Goal: Use online tool/utility: Utilize a website feature to perform a specific function

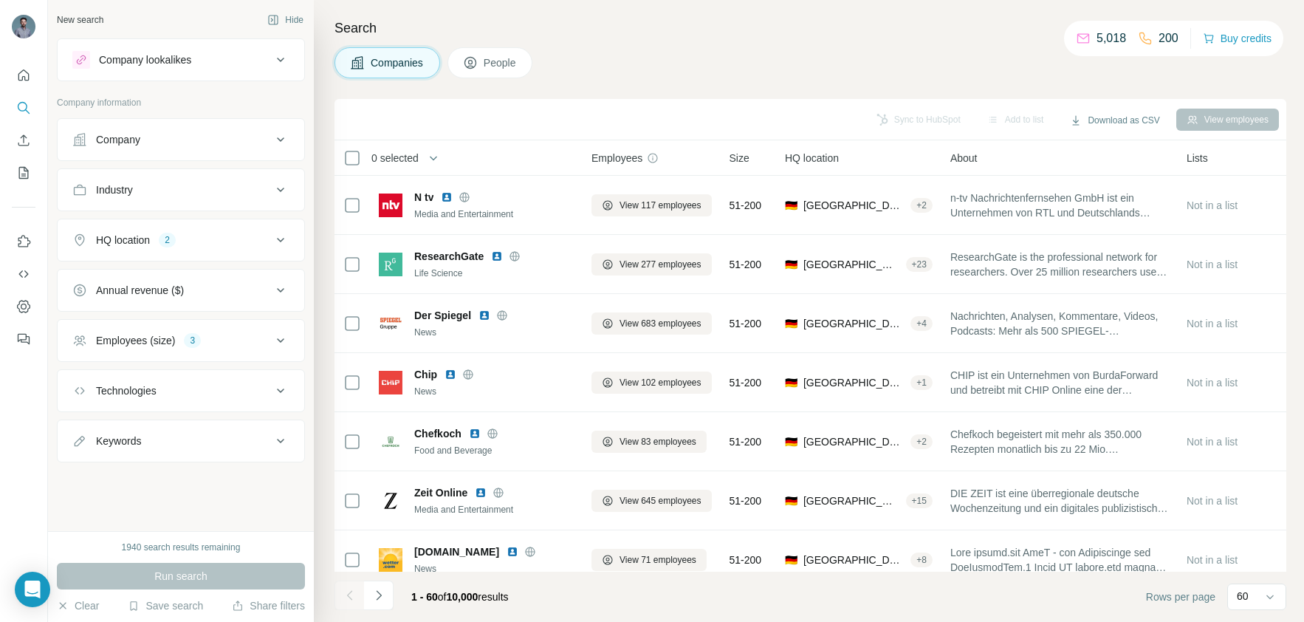
click at [147, 149] on button "Company" at bounding box center [181, 139] width 247 height 35
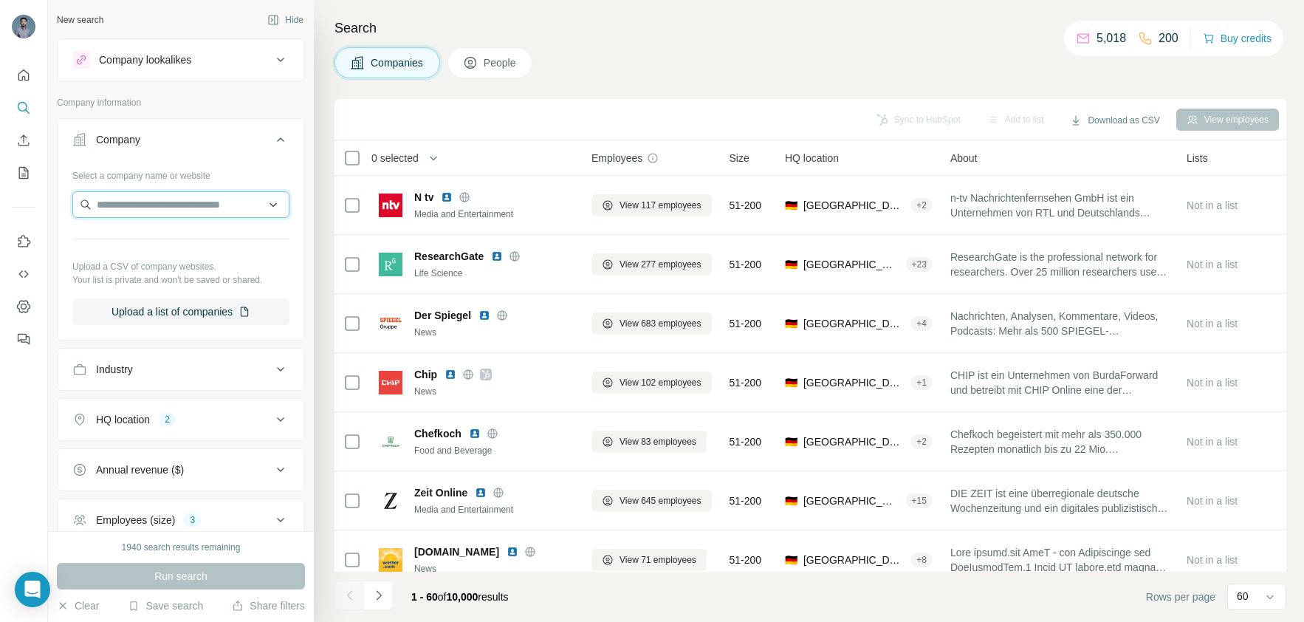
click at [171, 201] on input "text" at bounding box center [180, 204] width 217 height 27
paste input "**********"
type input "**********"
click at [163, 244] on p "[DOMAIN_NAME]" at bounding box center [155, 237] width 83 height 15
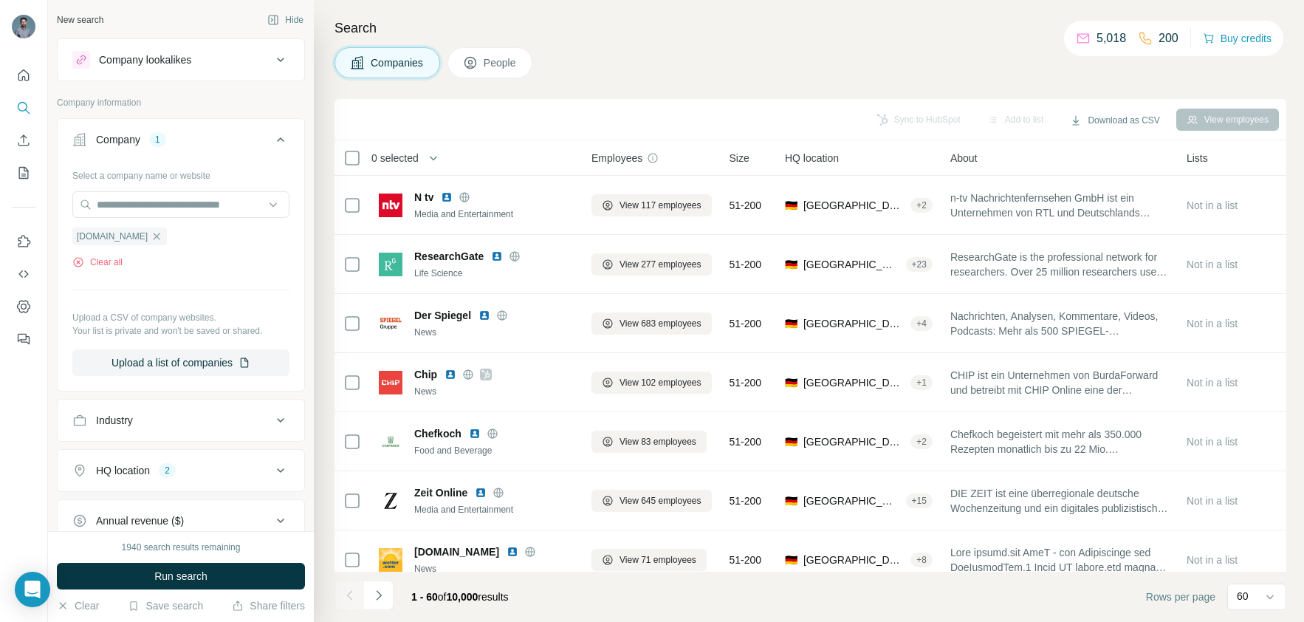
click at [202, 569] on span "Run search" at bounding box center [180, 576] width 53 height 15
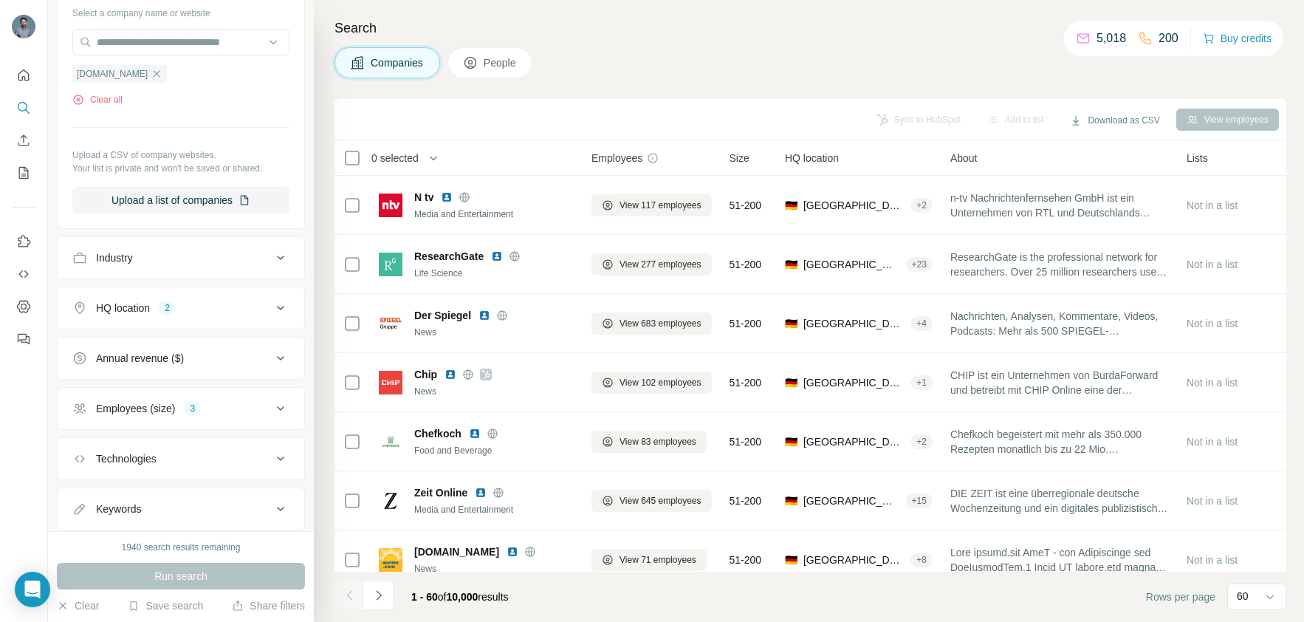
scroll to position [203, 0]
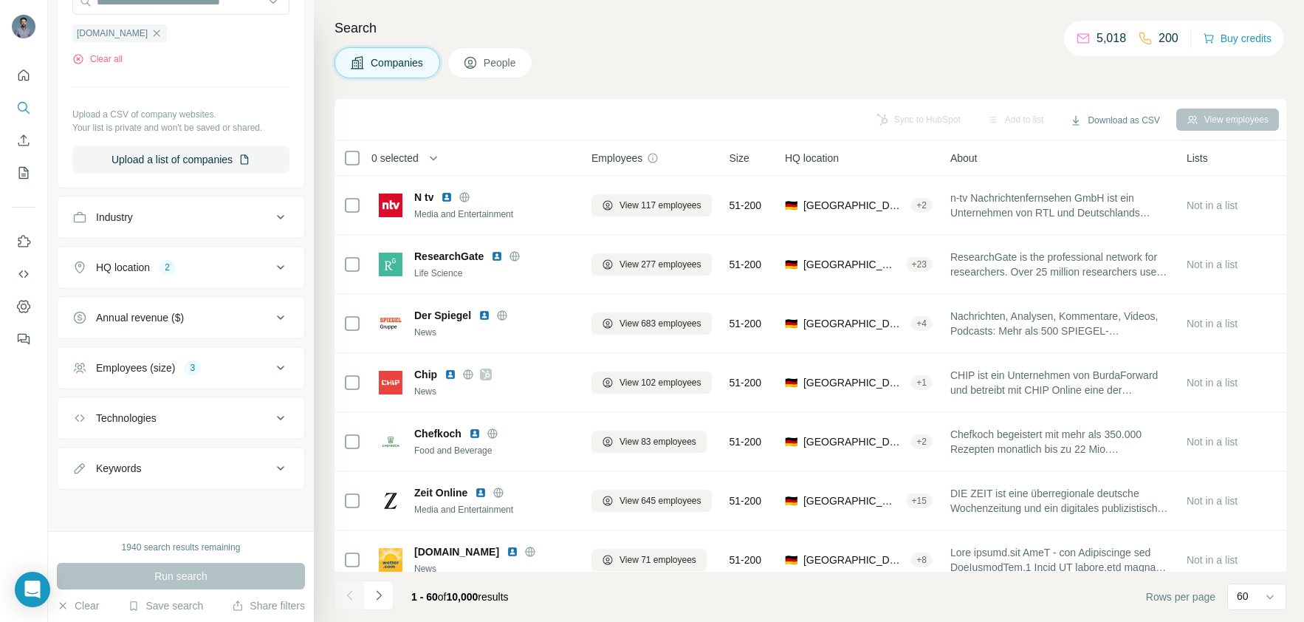
click at [272, 366] on icon at bounding box center [281, 368] width 18 height 18
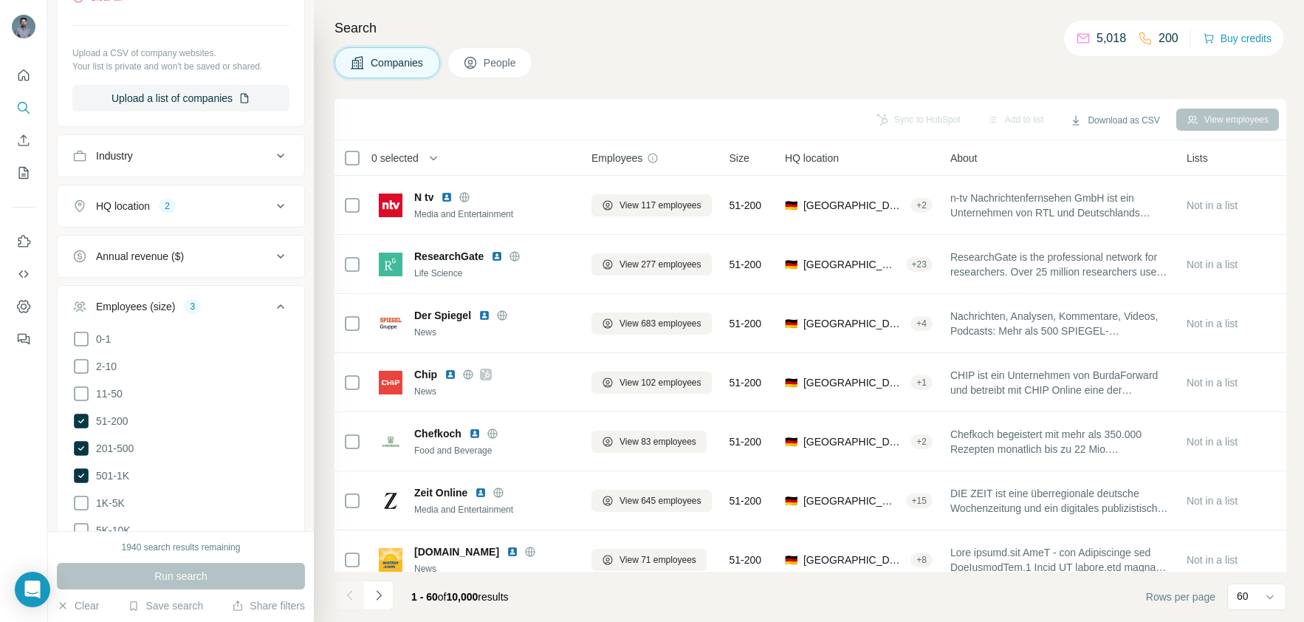
scroll to position [266, 0]
click at [83, 389] on icon at bounding box center [81, 392] width 18 height 18
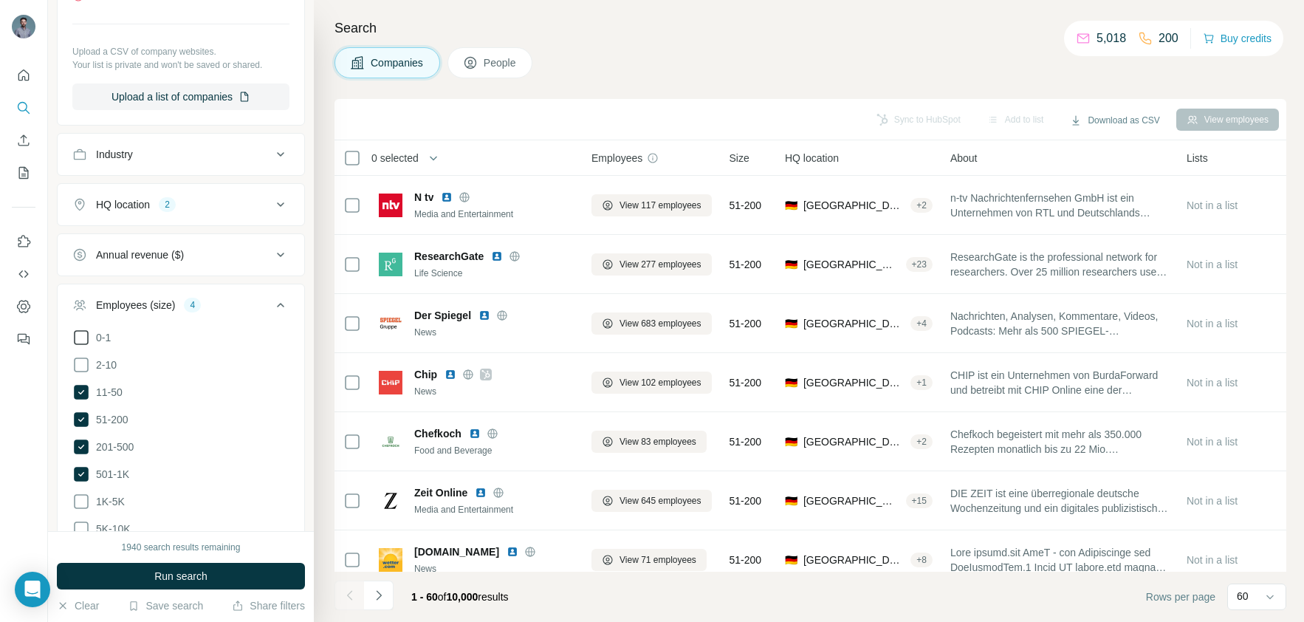
click at [83, 363] on icon at bounding box center [81, 365] width 18 height 18
click at [82, 337] on icon at bounding box center [81, 338] width 18 height 18
click at [173, 569] on span "Run search" at bounding box center [180, 576] width 53 height 15
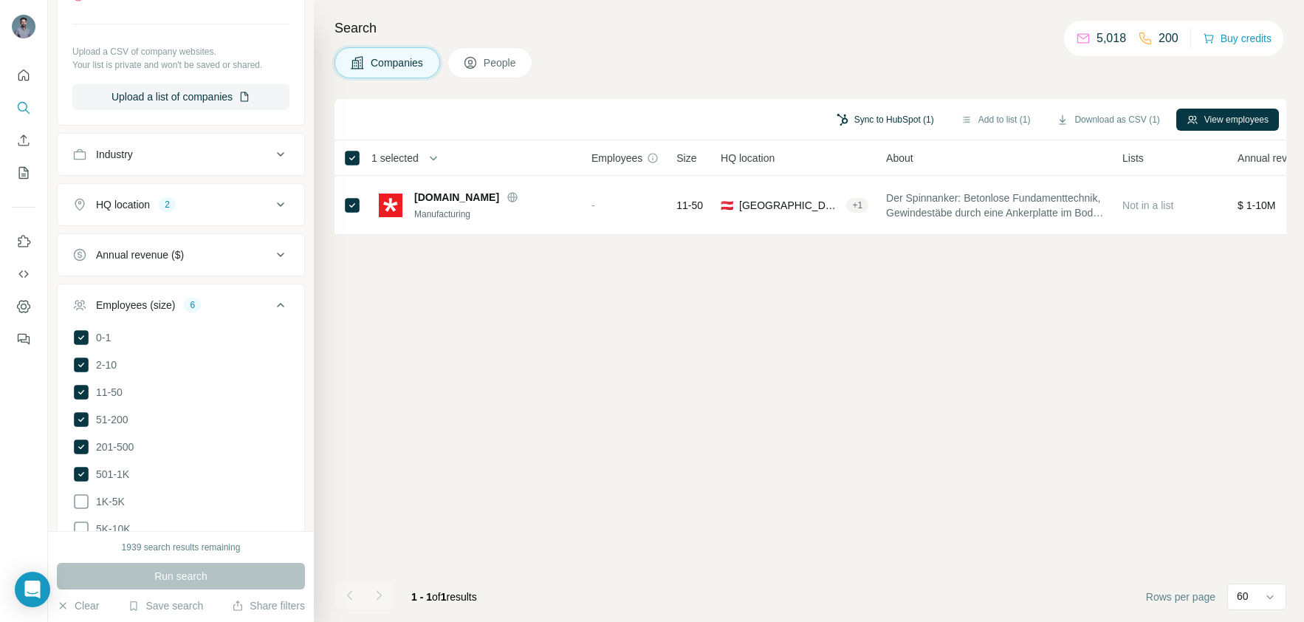
click at [887, 117] on button "Sync to HubSpot (1)" at bounding box center [885, 120] width 118 height 22
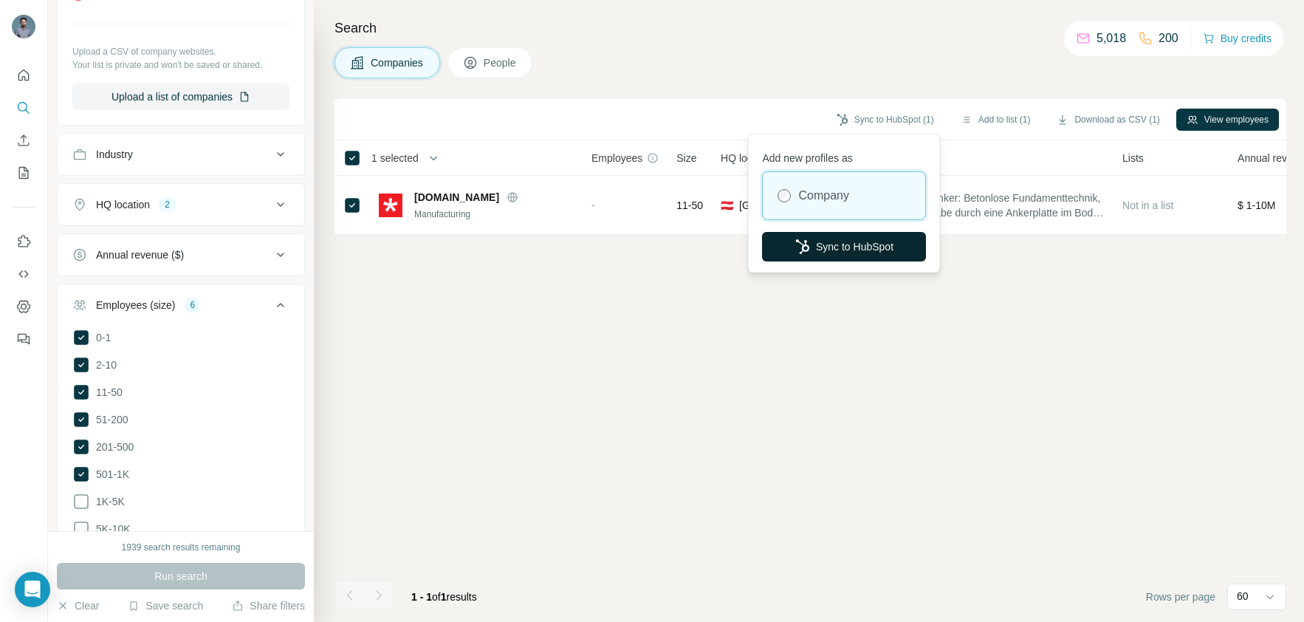
click at [859, 245] on button "Sync to HubSpot" at bounding box center [844, 247] width 164 height 30
